Goal: Information Seeking & Learning: Understand process/instructions

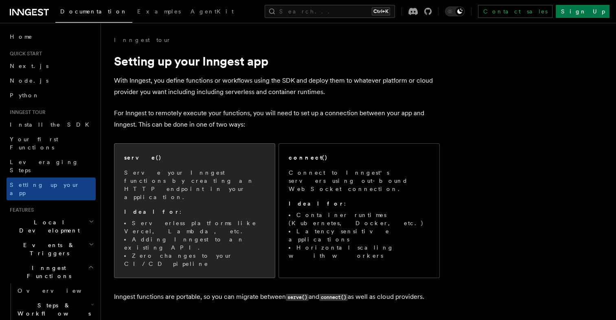
click at [228, 186] on span "Serve your Inngest functions by creating an HTTP endpoint in your application. …" at bounding box center [194, 217] width 141 height 99
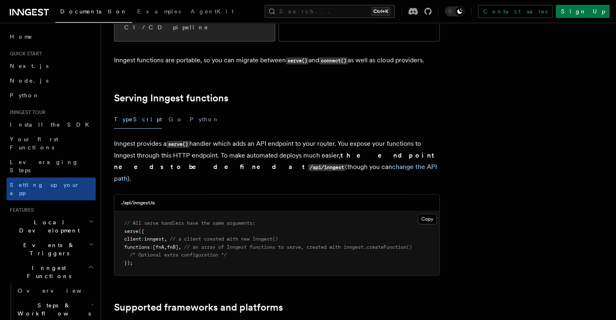
scroll to position [249, 0]
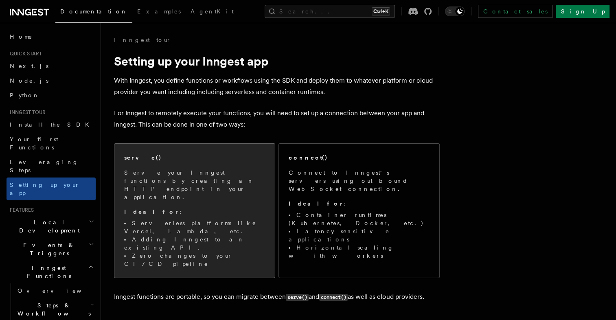
click at [190, 181] on p "Serve your Inngest functions by creating an HTTP endpoint in your application." at bounding box center [194, 184] width 141 height 33
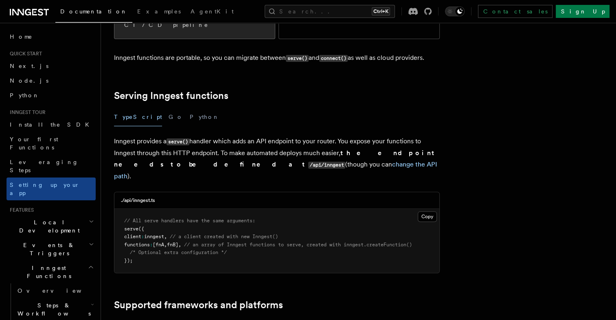
scroll to position [249, 0]
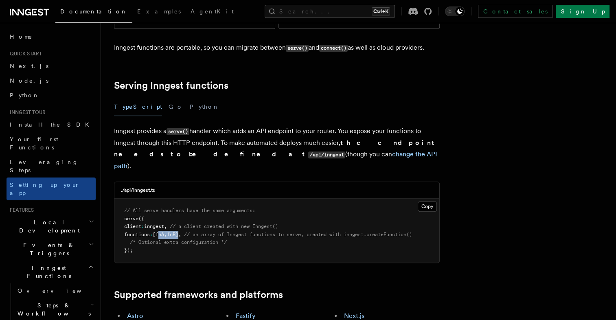
drag, startPoint x: 189, startPoint y: 182, endPoint x: 166, endPoint y: 181, distance: 23.2
click at [166, 232] on span "functions : [fnA , fnB] , // an array of Inngest functions to serve, created wi…" at bounding box center [268, 235] width 288 height 6
copy span "fnA , fnB"
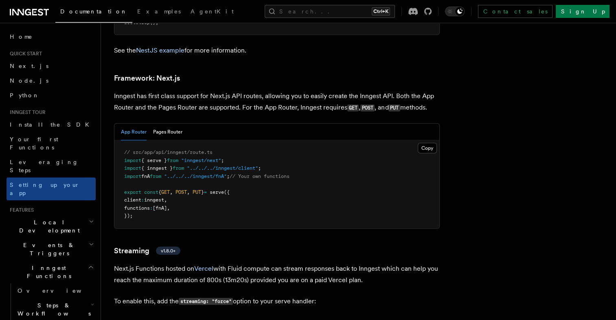
click at [181, 173] on pre "// src/app/api/inngest/route.ts import { serve } from "inngest/next" ; import {…" at bounding box center [276, 184] width 325 height 88
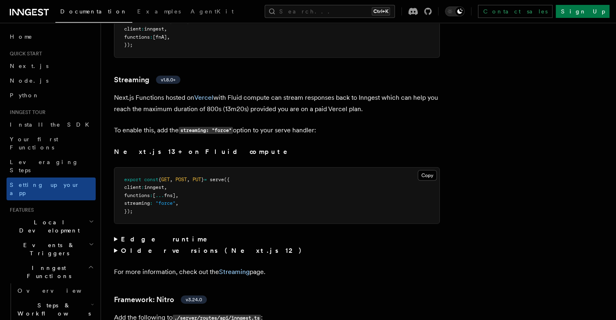
scroll to position [5473, 0]
